Goal: Obtain resource: Obtain resource

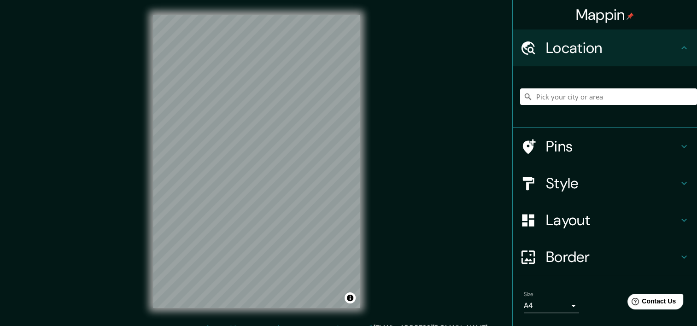
click at [682, 180] on icon at bounding box center [684, 183] width 11 height 11
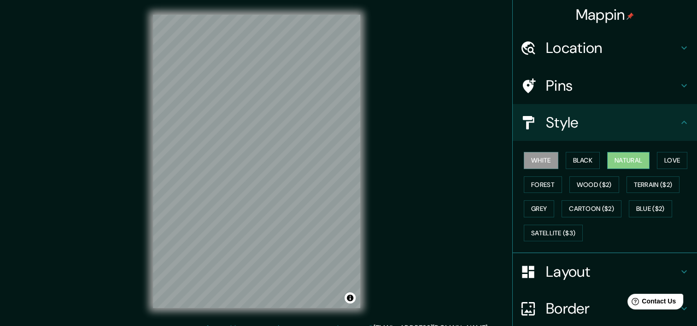
click at [629, 159] on button "Natural" at bounding box center [629, 160] width 42 height 17
click at [535, 186] on button "Forest" at bounding box center [543, 185] width 38 height 17
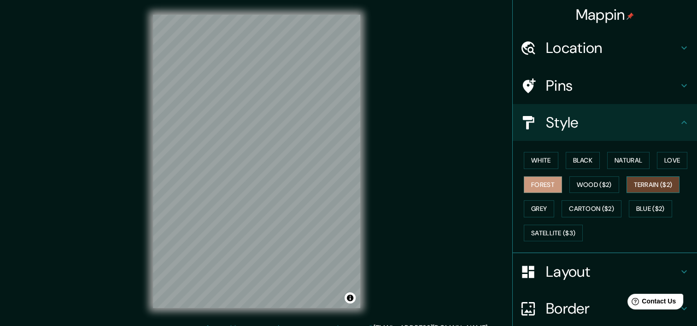
click at [644, 184] on button "Terrain ($2)" at bounding box center [653, 185] width 53 height 17
click at [540, 208] on button "Grey" at bounding box center [539, 209] width 30 height 17
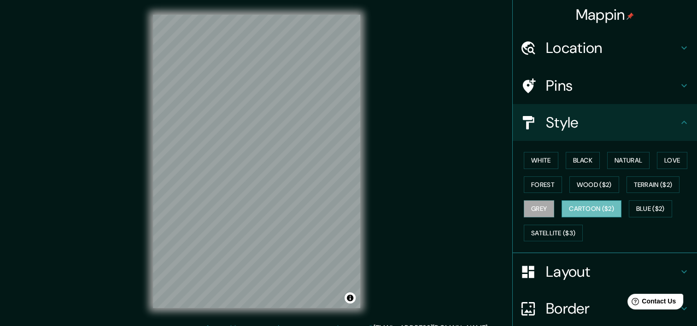
click at [586, 207] on button "Cartoon ($2)" at bounding box center [592, 209] width 60 height 17
click at [544, 185] on button "Forest" at bounding box center [543, 185] width 38 height 17
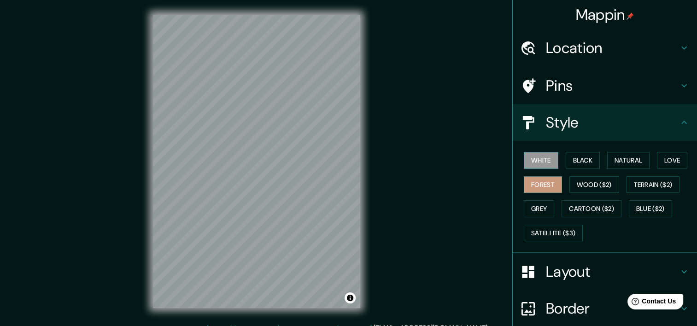
click at [546, 167] on button "White" at bounding box center [541, 160] width 35 height 17
click at [573, 159] on button "Black" at bounding box center [583, 160] width 35 height 17
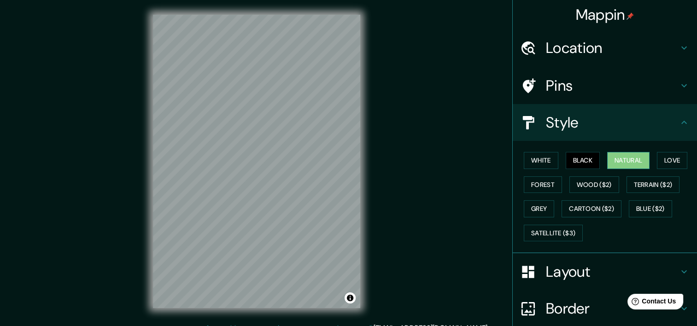
click at [610, 157] on button "Natural" at bounding box center [629, 160] width 42 height 17
click at [526, 51] on icon at bounding box center [529, 47] width 14 height 13
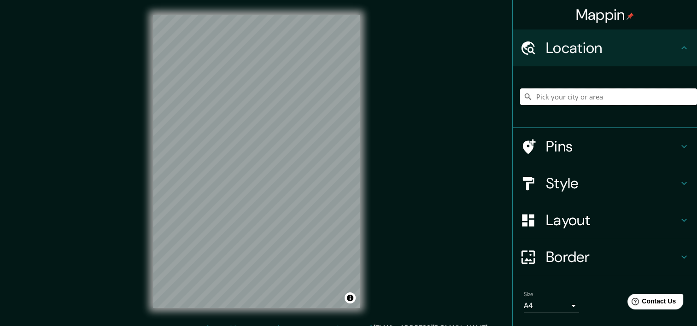
click at [562, 102] on input "Pick your city or area" at bounding box center [608, 97] width 177 height 17
click at [565, 96] on input "Pick your city or area" at bounding box center [608, 97] width 177 height 17
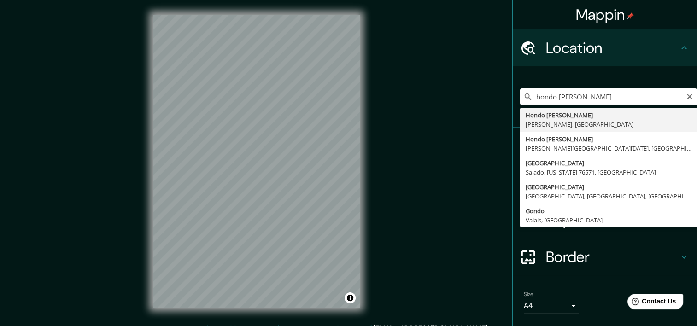
drag, startPoint x: 565, startPoint y: 96, endPoint x: 583, endPoint y: 60, distance: 40.2
click at [579, 58] on div "Location" at bounding box center [605, 48] width 184 height 37
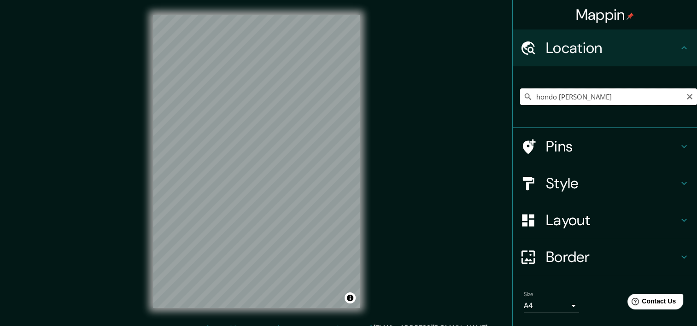
click at [579, 97] on input "hondo valle" at bounding box center [608, 97] width 177 height 17
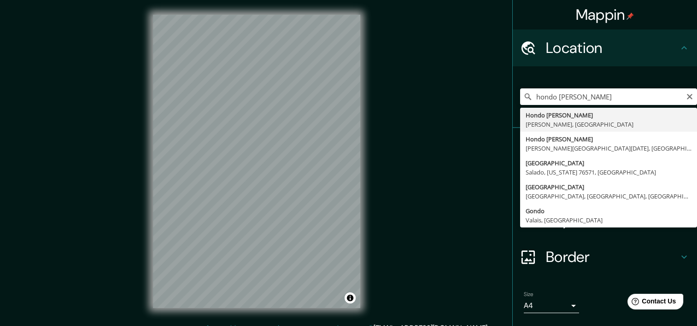
type input "Hondo Valle, Elías Piña, República Dominicana"
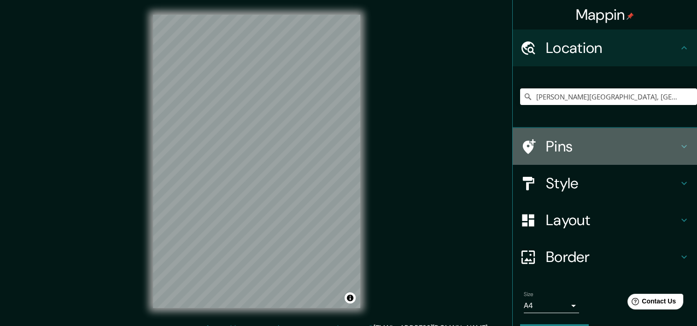
click at [682, 146] on icon at bounding box center [685, 146] width 6 height 3
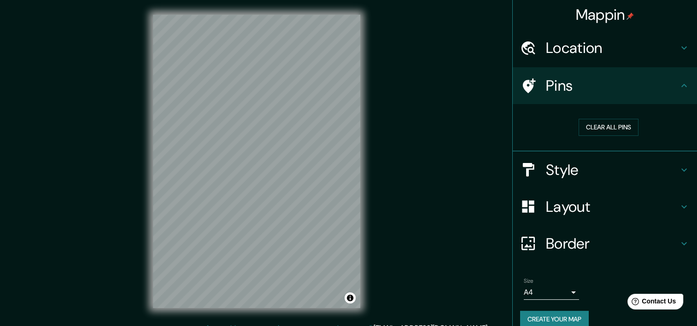
click at [671, 207] on h4 "Layout" at bounding box center [612, 207] width 133 height 18
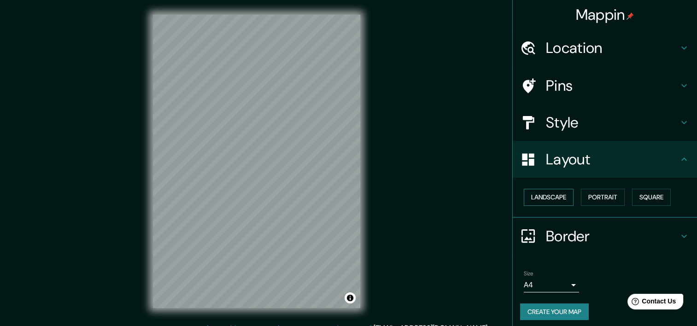
click at [532, 195] on button "Landscape" at bounding box center [549, 197] width 50 height 17
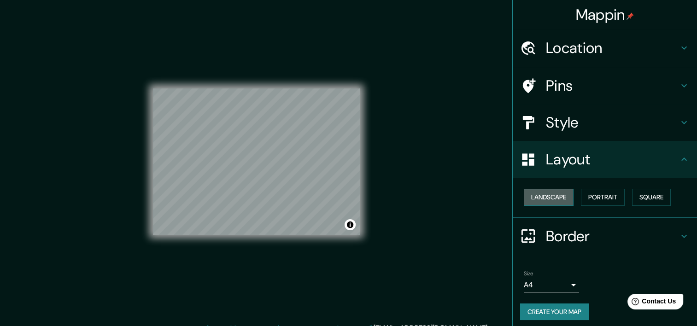
click at [532, 195] on button "Landscape" at bounding box center [549, 197] width 50 height 17
click at [595, 195] on button "Portrait" at bounding box center [603, 197] width 44 height 17
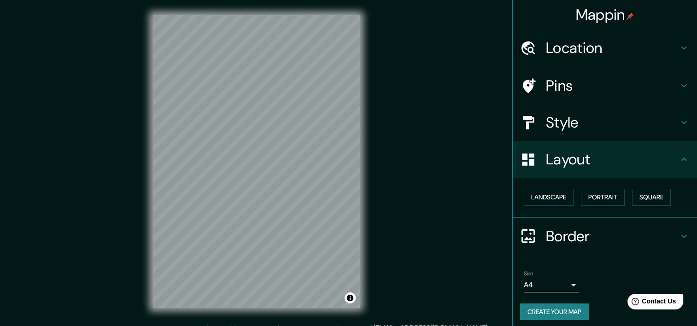
click at [669, 194] on div "Landscape Portrait Square" at bounding box center [608, 197] width 177 height 24
click at [660, 194] on button "Square" at bounding box center [651, 197] width 39 height 17
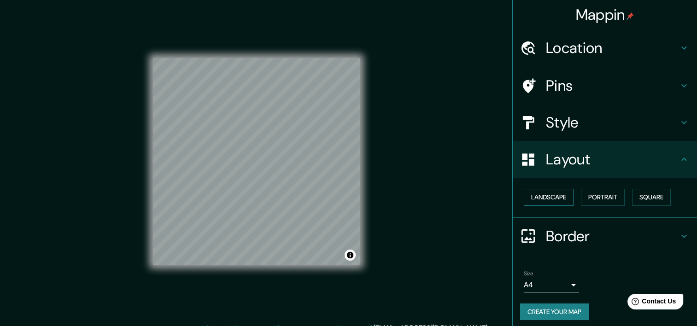
click at [552, 197] on button "Landscape" at bounding box center [549, 197] width 50 height 17
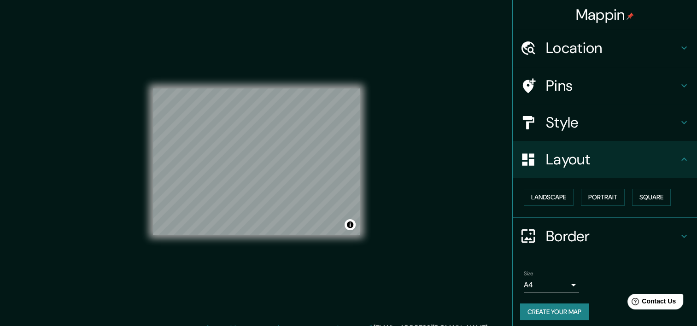
click at [679, 232] on icon at bounding box center [684, 236] width 11 height 11
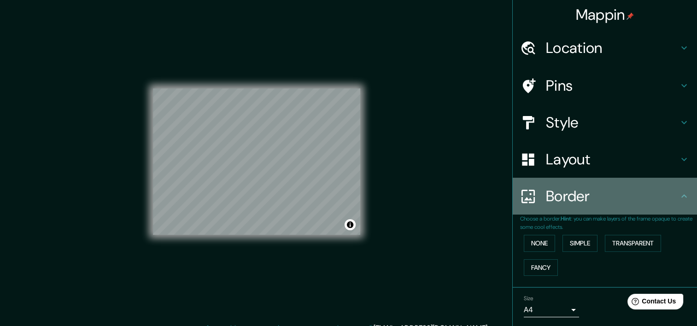
click at [669, 199] on h4 "Border" at bounding box center [612, 196] width 133 height 18
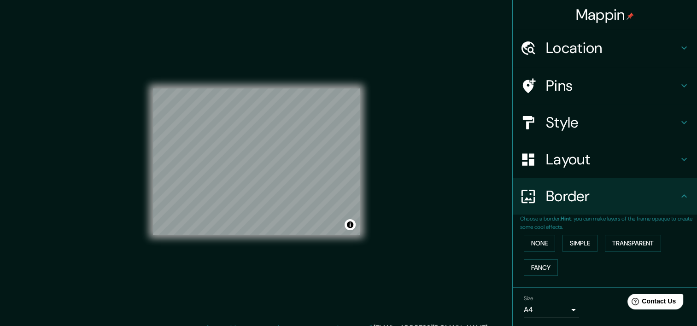
click at [681, 155] on icon at bounding box center [684, 159] width 11 height 11
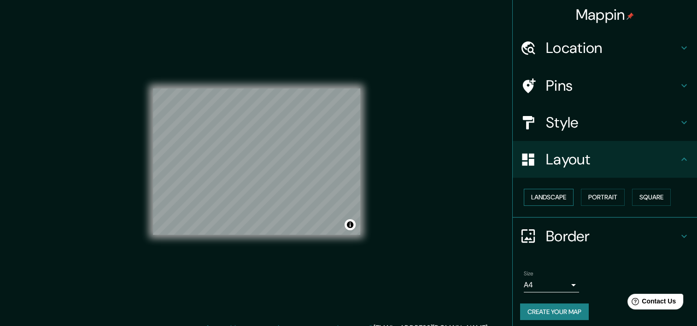
click at [552, 197] on button "Landscape" at bounding box center [549, 197] width 50 height 17
click at [609, 195] on button "Portrait" at bounding box center [603, 197] width 44 height 17
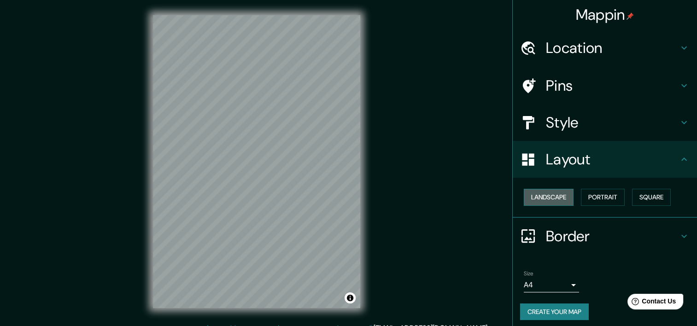
click at [530, 195] on button "Landscape" at bounding box center [549, 197] width 50 height 17
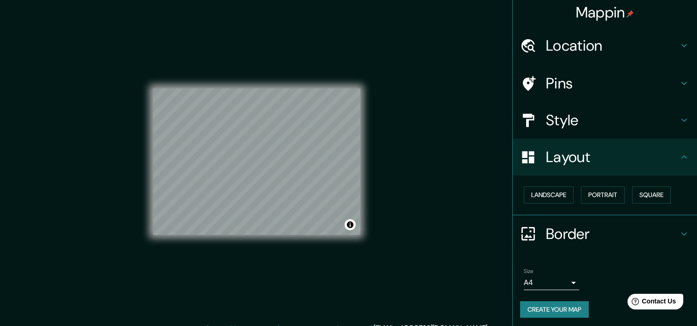
scroll to position [4, 0]
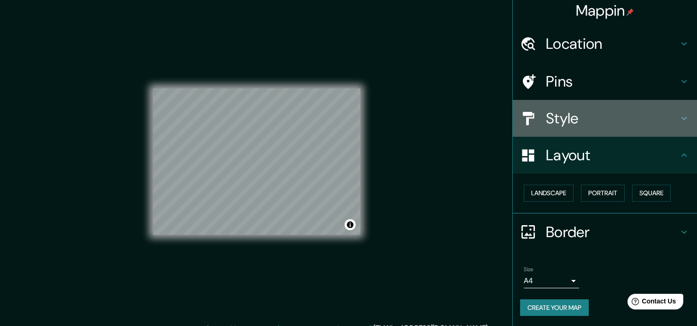
click at [574, 120] on h4 "Style" at bounding box center [612, 118] width 133 height 18
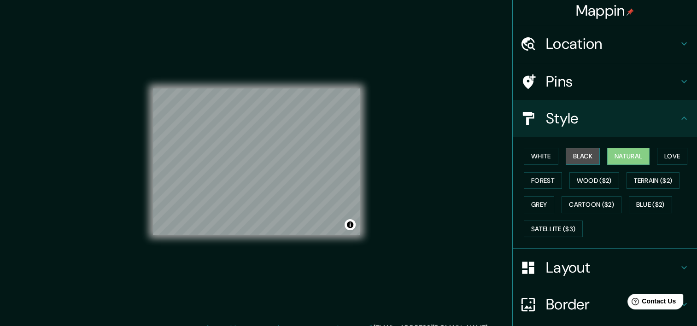
click at [580, 151] on button "Black" at bounding box center [583, 156] width 35 height 17
click at [533, 157] on button "White" at bounding box center [541, 156] width 35 height 17
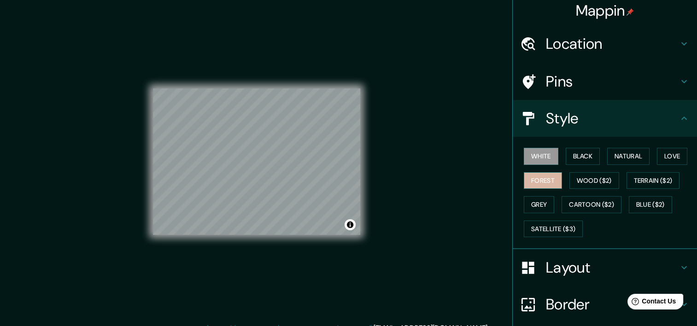
click at [533, 179] on button "Forest" at bounding box center [543, 180] width 38 height 17
click at [535, 197] on button "Grey" at bounding box center [539, 204] width 30 height 17
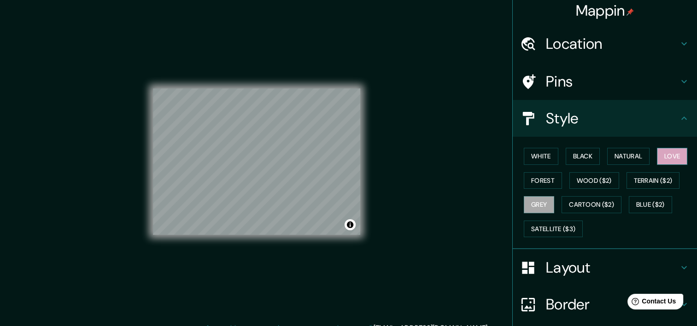
click at [664, 154] on button "Love" at bounding box center [672, 156] width 30 height 17
click at [632, 159] on button "Natural" at bounding box center [629, 156] width 42 height 17
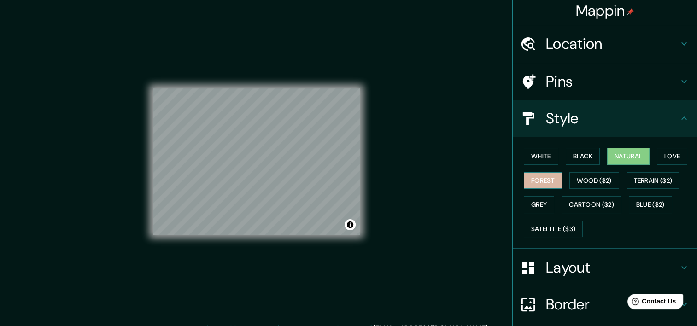
click at [538, 186] on button "Forest" at bounding box center [543, 180] width 38 height 17
click at [575, 158] on button "Black" at bounding box center [583, 156] width 35 height 17
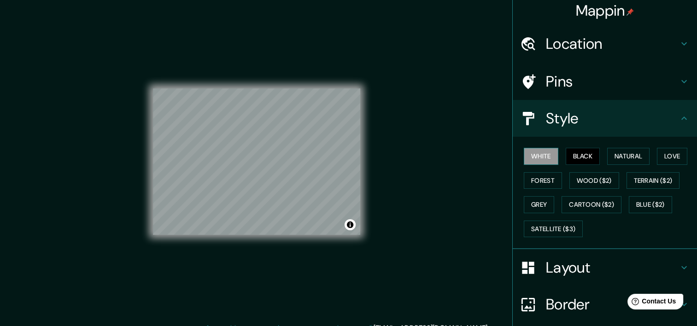
click at [531, 154] on button "White" at bounding box center [541, 156] width 35 height 17
click at [590, 159] on button "Black" at bounding box center [583, 156] width 35 height 17
click at [617, 157] on button "Natural" at bounding box center [629, 156] width 42 height 17
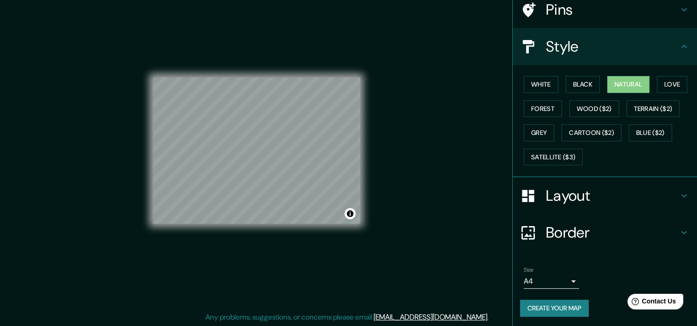
scroll to position [12, 0]
click at [540, 103] on button "Forest" at bounding box center [543, 108] width 38 height 17
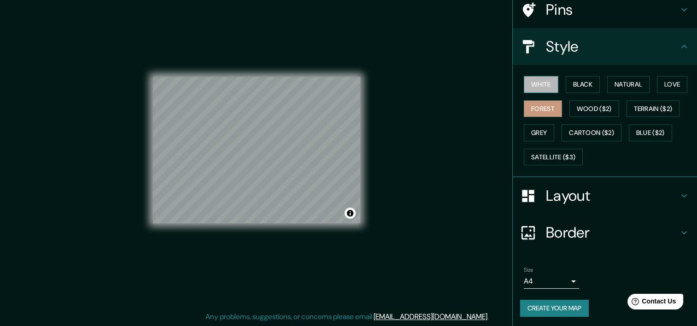
click at [545, 78] on button "White" at bounding box center [541, 84] width 35 height 17
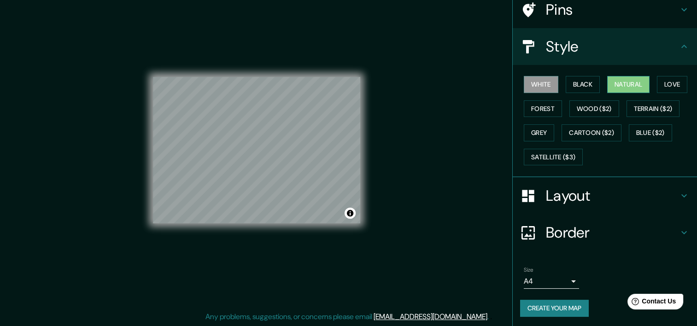
click at [610, 82] on button "Natural" at bounding box center [629, 84] width 42 height 17
click at [592, 82] on button "Black" at bounding box center [583, 84] width 35 height 17
click at [526, 83] on button "White" at bounding box center [541, 84] width 35 height 17
click at [531, 137] on button "Grey" at bounding box center [539, 132] width 30 height 17
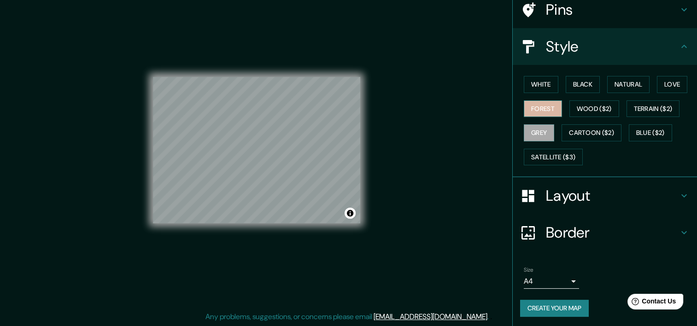
click at [536, 110] on button "Forest" at bounding box center [543, 108] width 38 height 17
click at [538, 89] on button "White" at bounding box center [541, 84] width 35 height 17
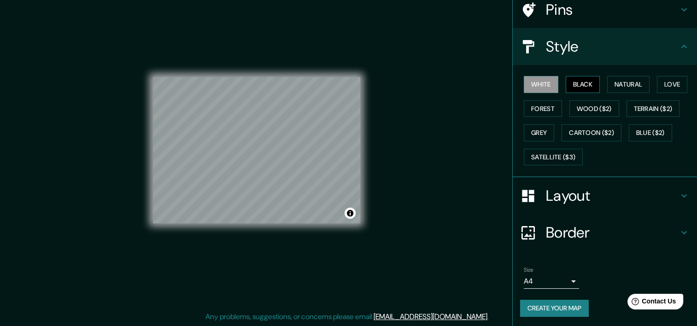
click at [573, 84] on button "Black" at bounding box center [583, 84] width 35 height 17
click at [612, 79] on button "Natural" at bounding box center [629, 84] width 42 height 17
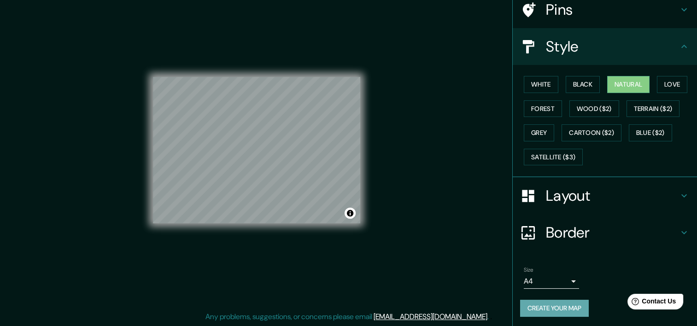
click at [570, 310] on button "Create your map" at bounding box center [554, 308] width 69 height 17
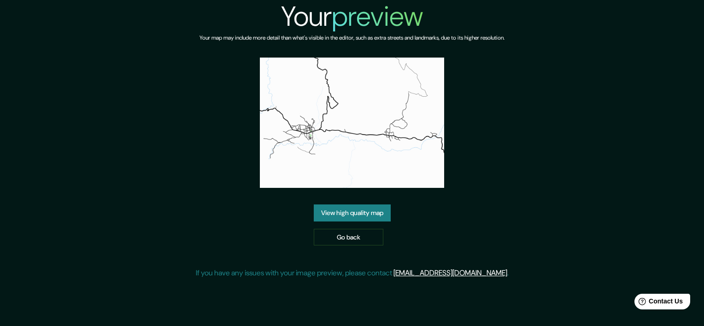
click at [345, 218] on link "View high quality map" at bounding box center [352, 213] width 77 height 17
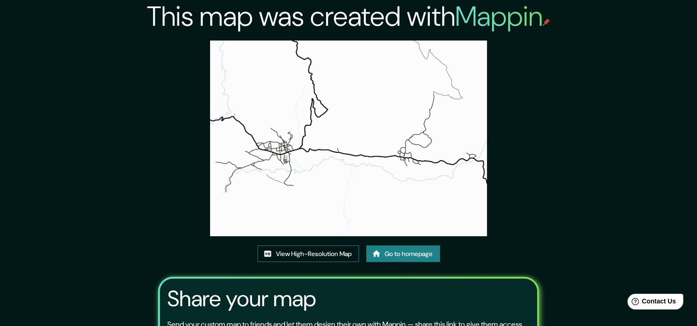
click at [341, 255] on link "View High-Resolution Map" at bounding box center [308, 254] width 101 height 17
